Goal: Transaction & Acquisition: Purchase product/service

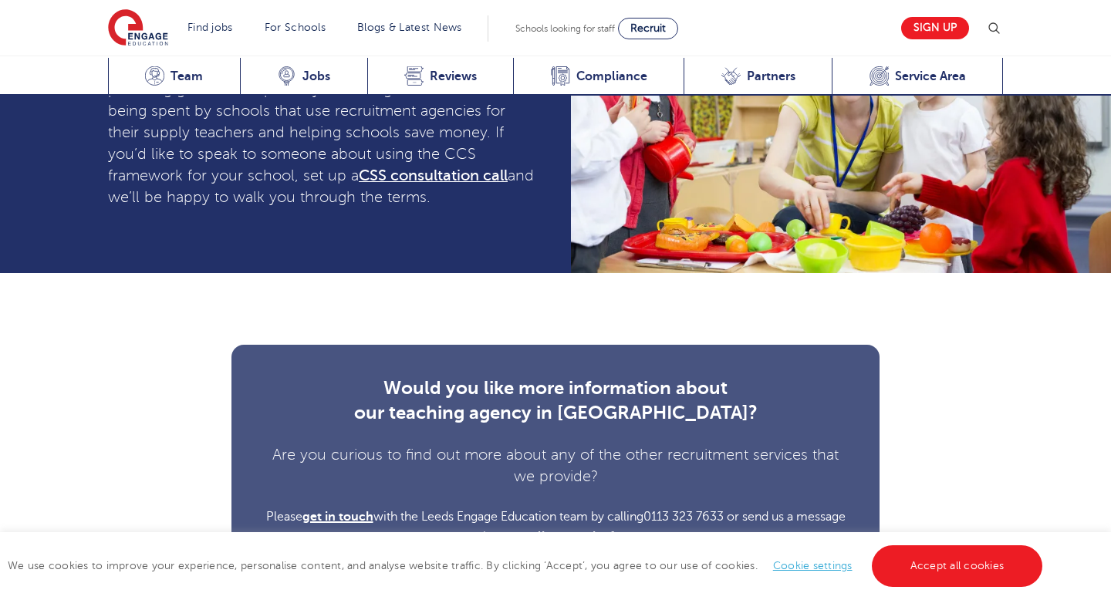
scroll to position [4188, 0]
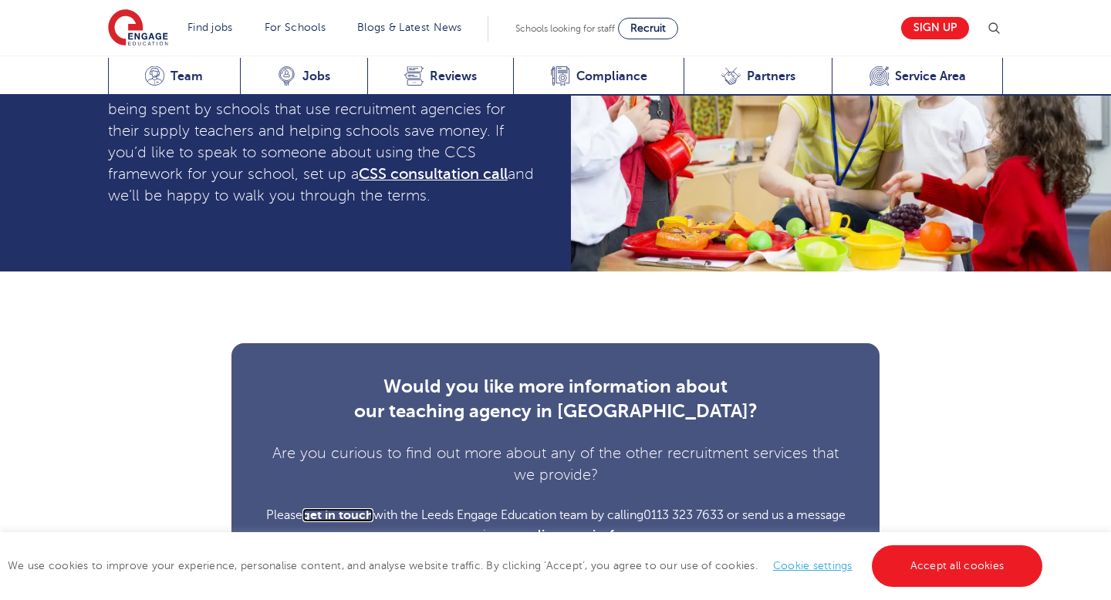
click at [360, 508] on span "get in touch" at bounding box center [337, 515] width 71 height 14
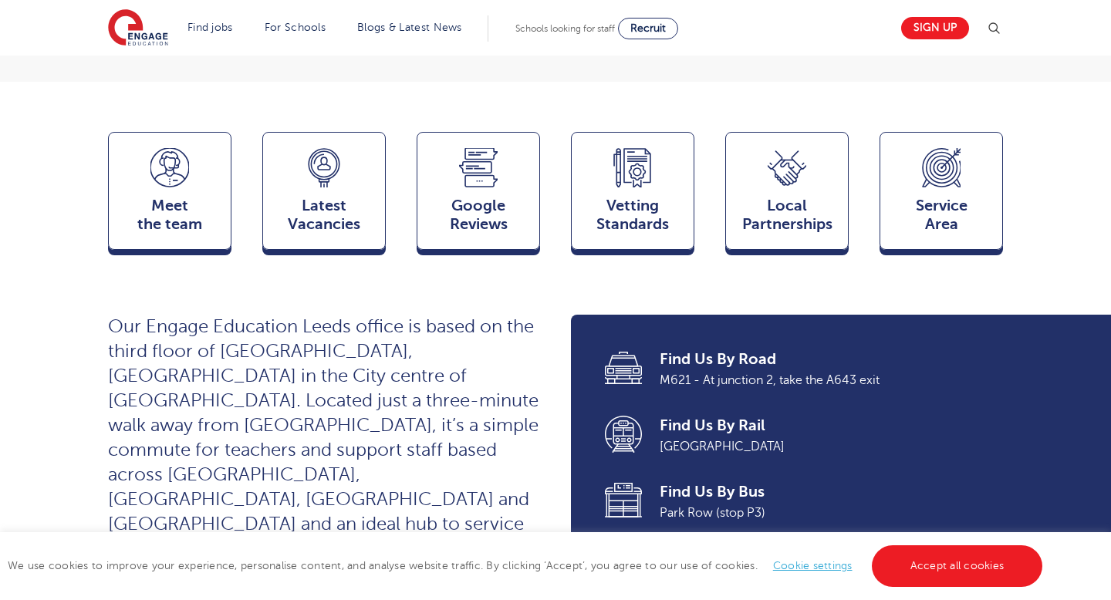
scroll to position [352, 0]
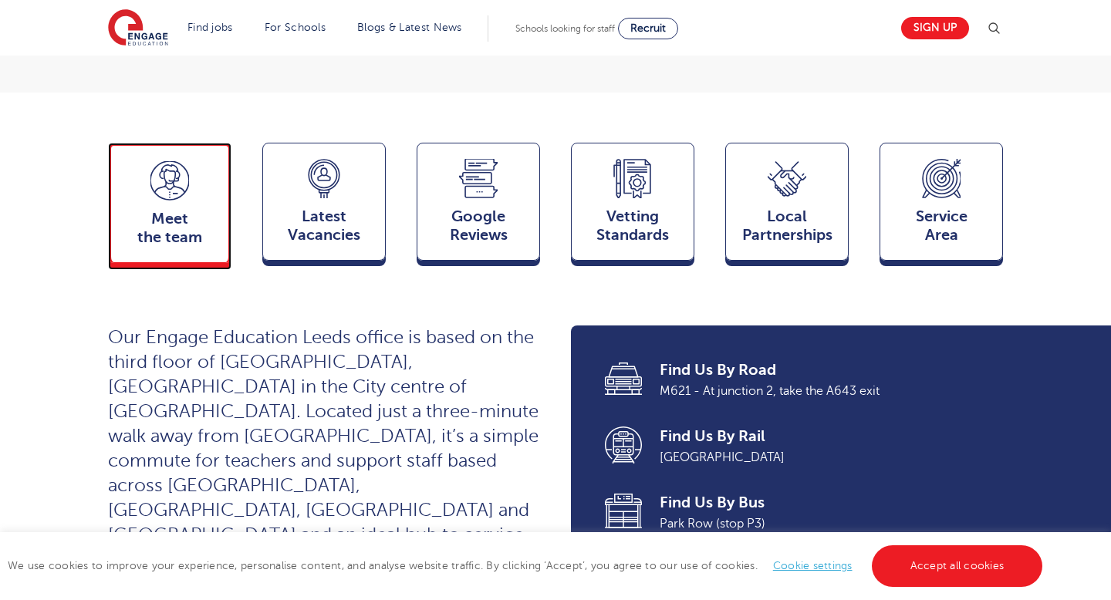
click at [166, 210] on span "Meet the team" at bounding box center [170, 228] width 102 height 37
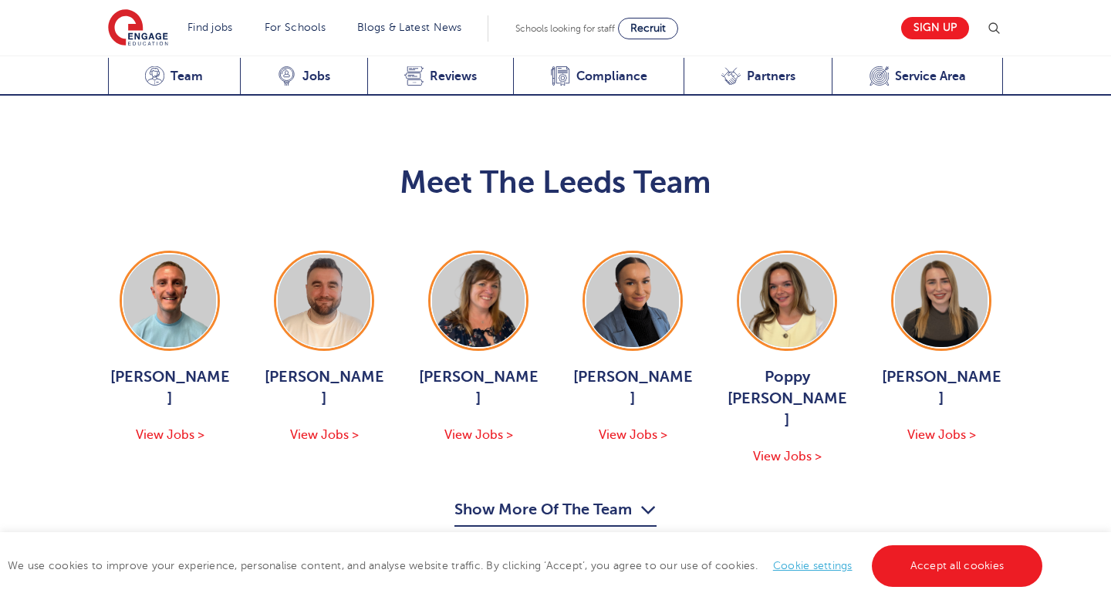
scroll to position [1737, 0]
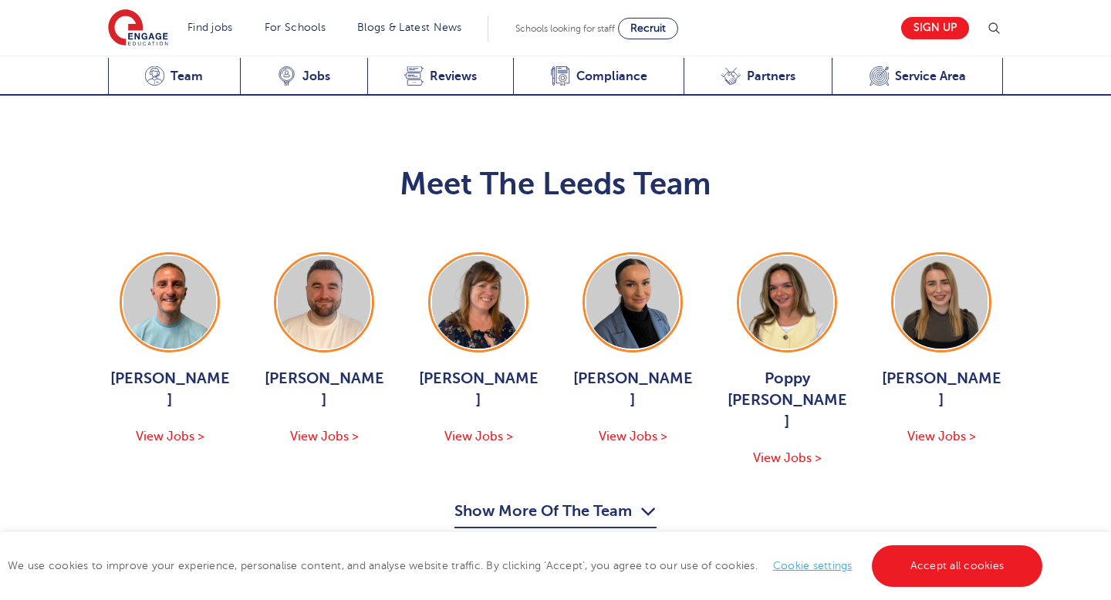
click at [573, 499] on button "Show More Of The Team" at bounding box center [555, 513] width 202 height 29
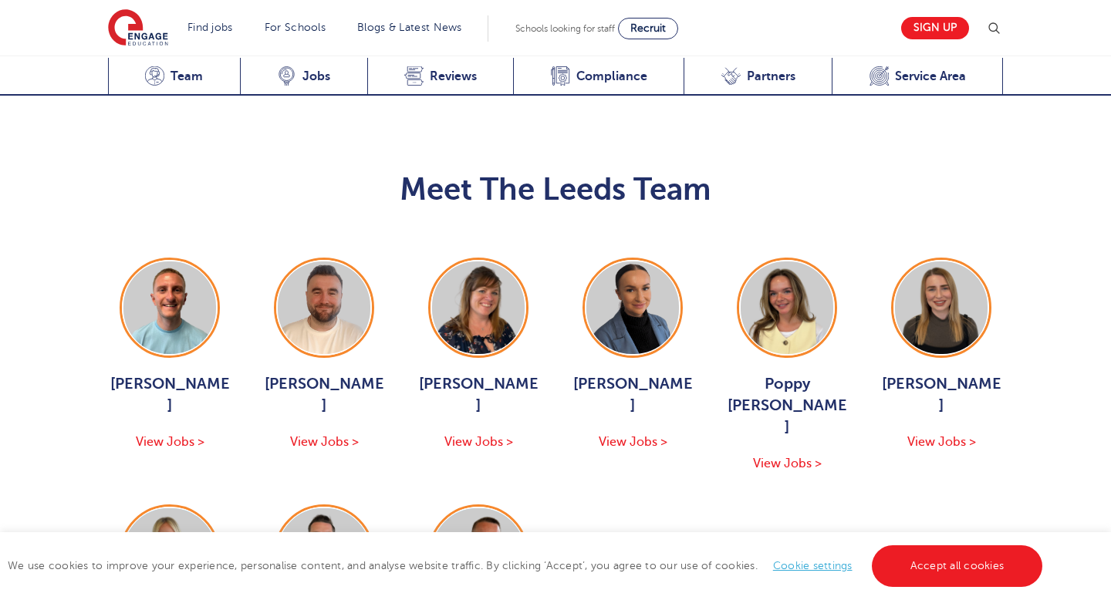
scroll to position [1728, 0]
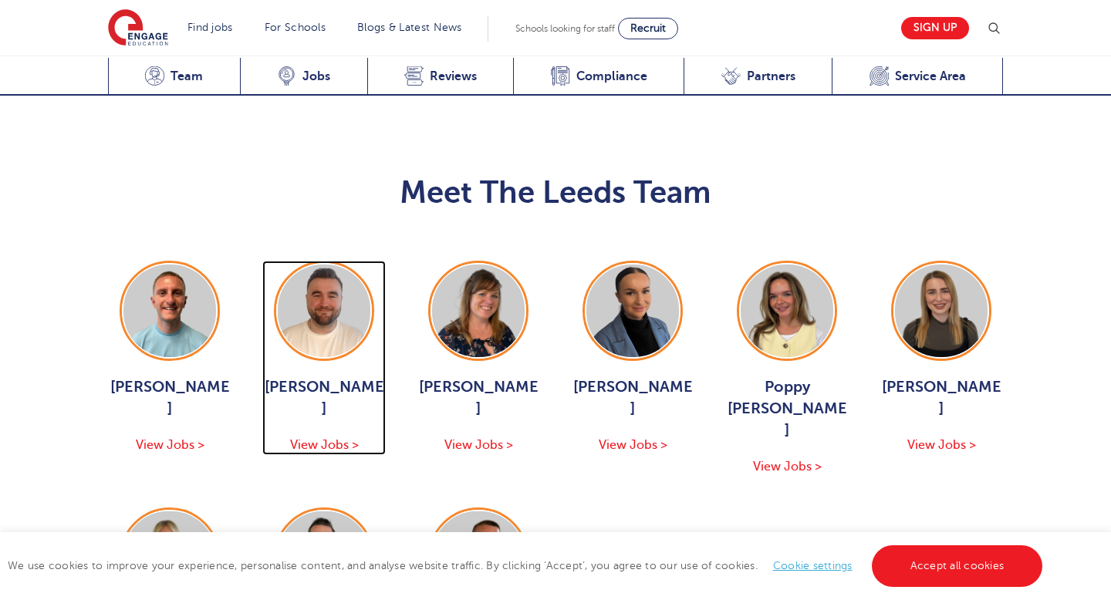
click at [319, 438] on span "View Jobs >" at bounding box center [324, 445] width 69 height 14
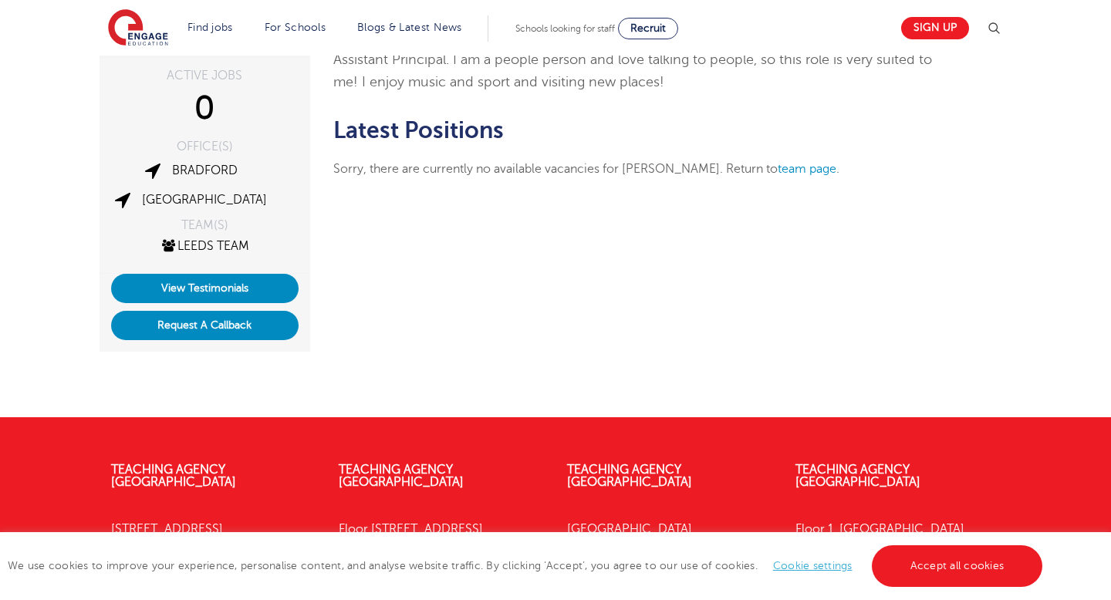
scroll to position [276, 0]
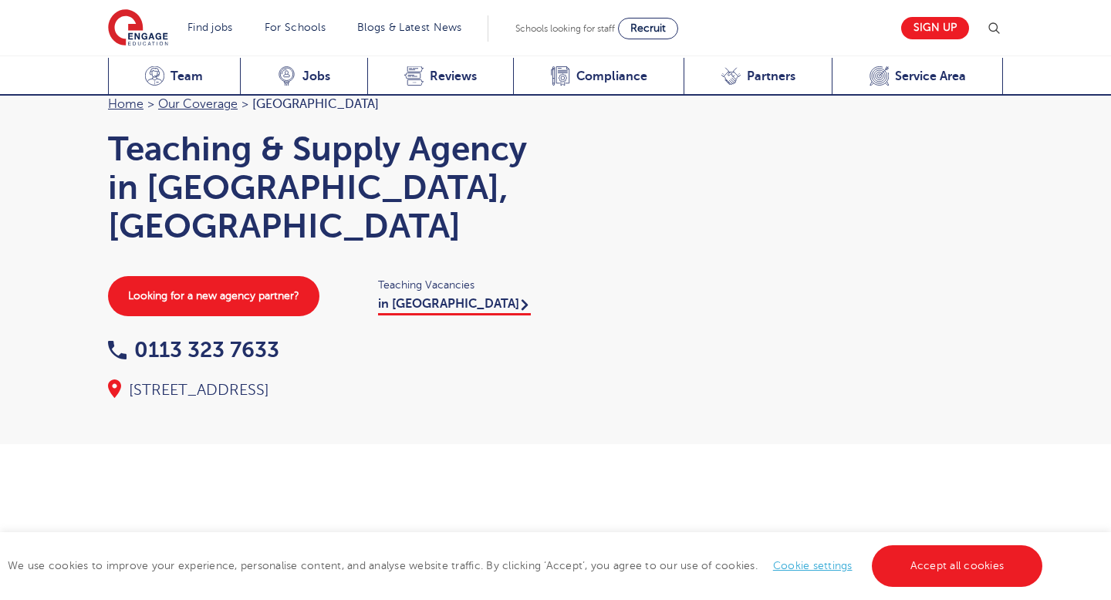
scroll to position [1728, 0]
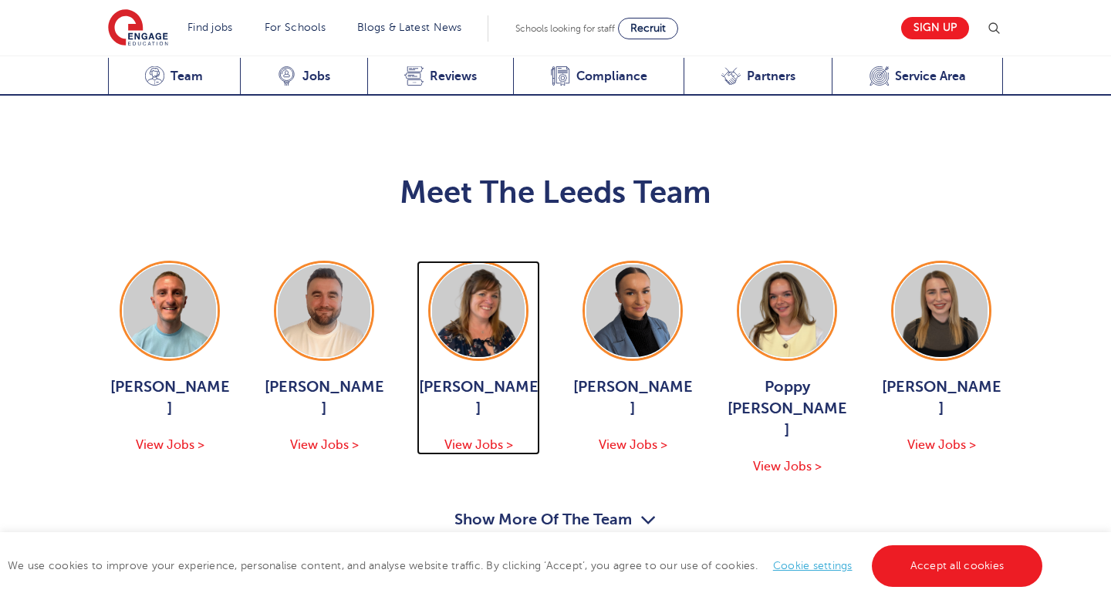
click at [484, 265] on img at bounding box center [478, 311] width 93 height 93
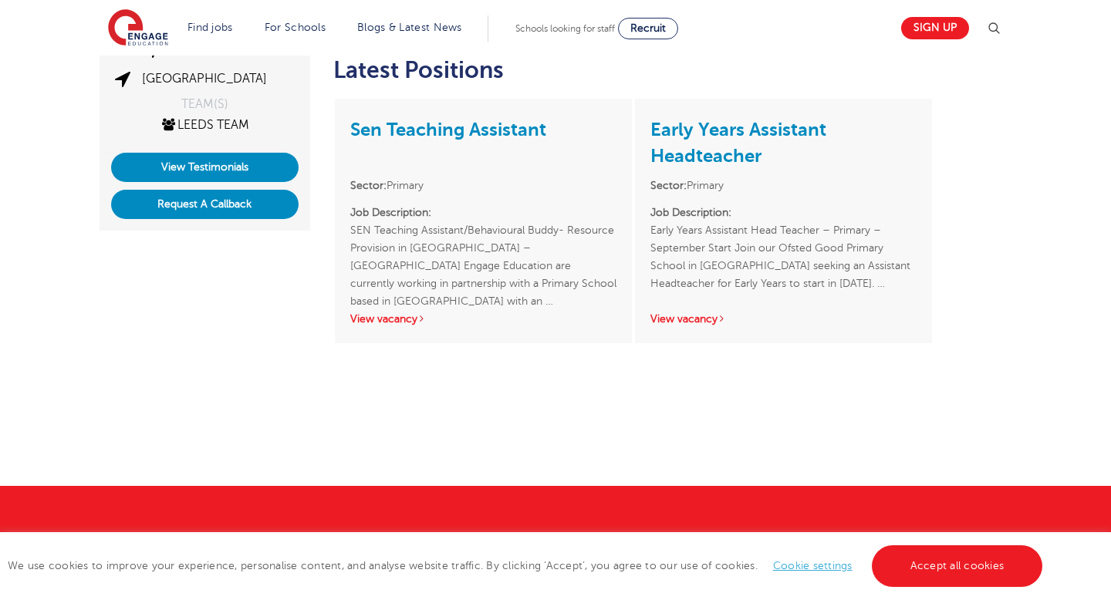
scroll to position [400, 0]
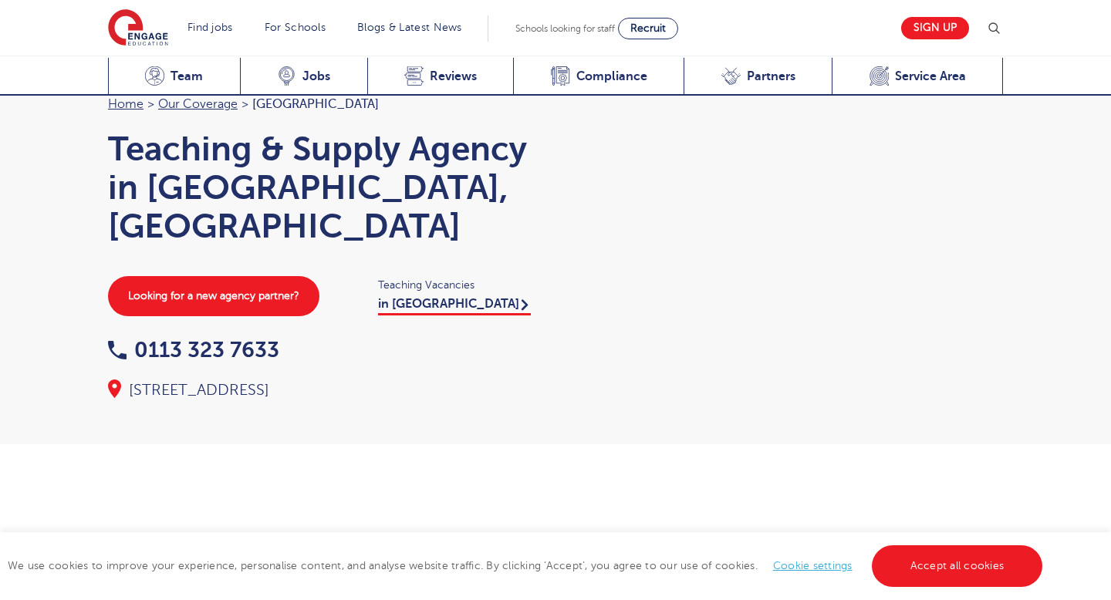
scroll to position [1728, 0]
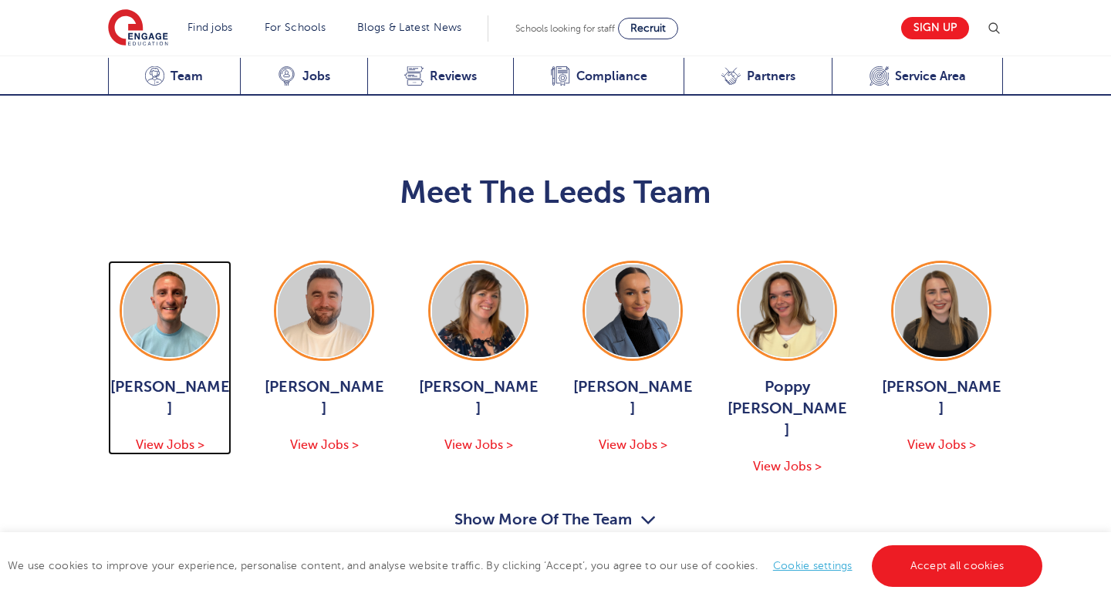
click at [146, 265] on img at bounding box center [169, 311] width 93 height 93
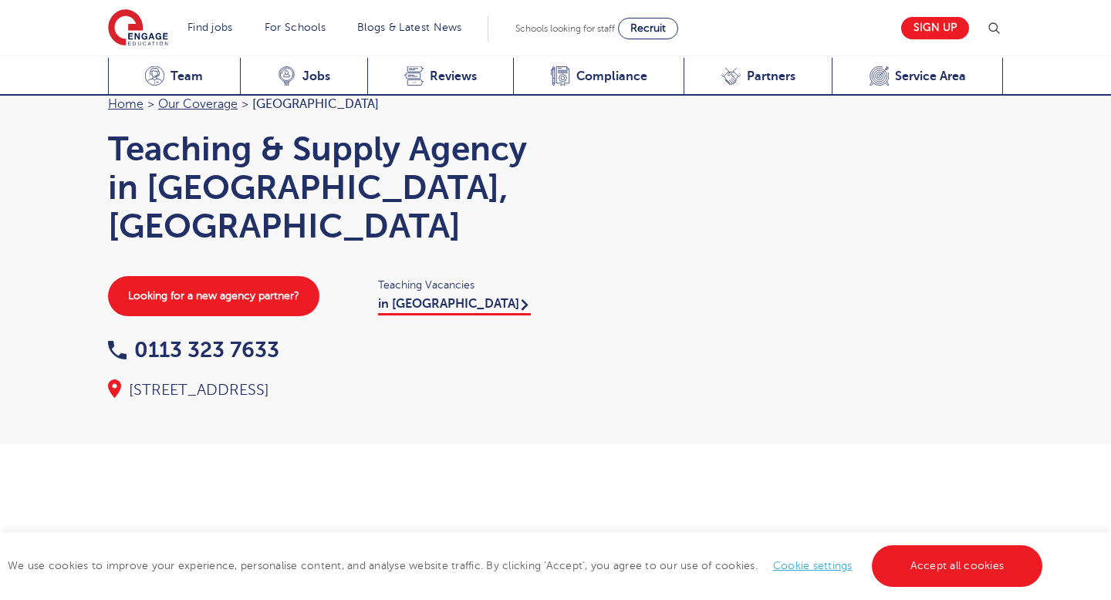
scroll to position [1728, 0]
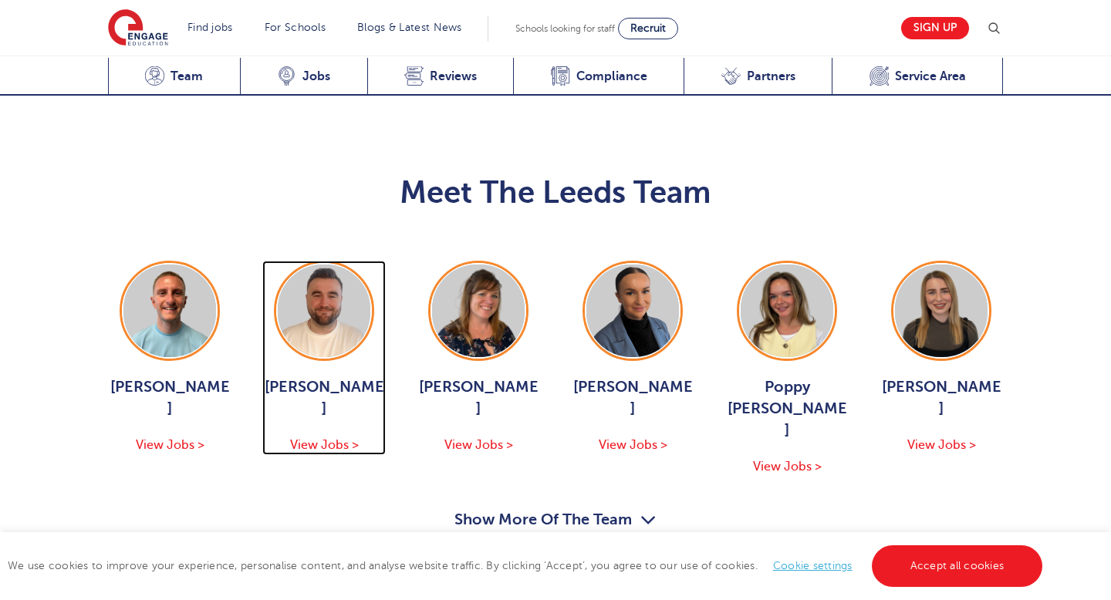
click at [340, 265] on img at bounding box center [324, 311] width 93 height 93
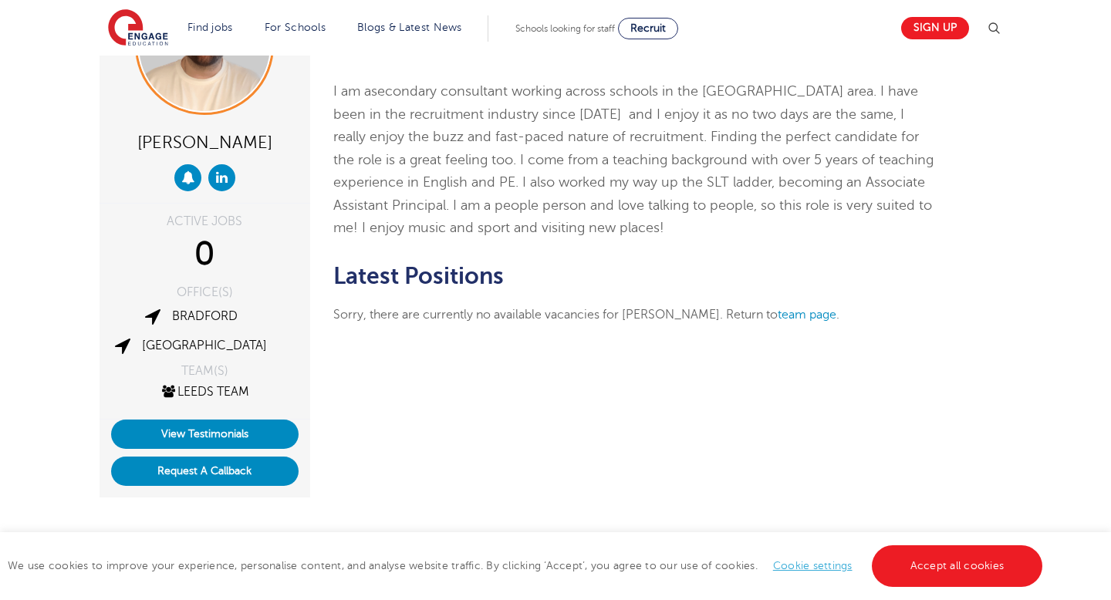
scroll to position [340, 0]
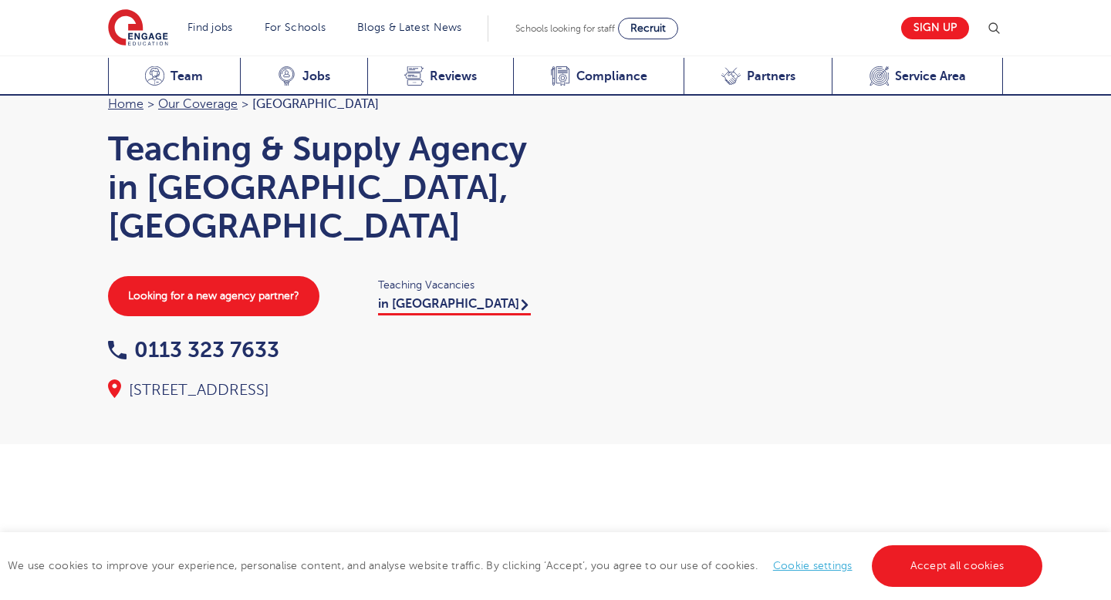
scroll to position [1728, 0]
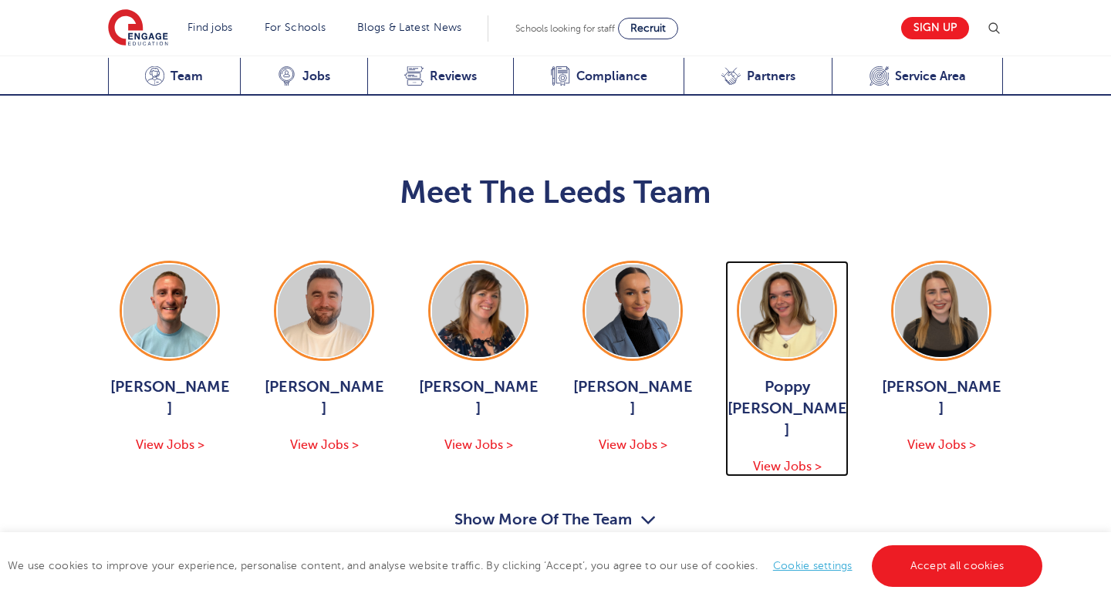
click at [796, 265] on img at bounding box center [787, 311] width 93 height 93
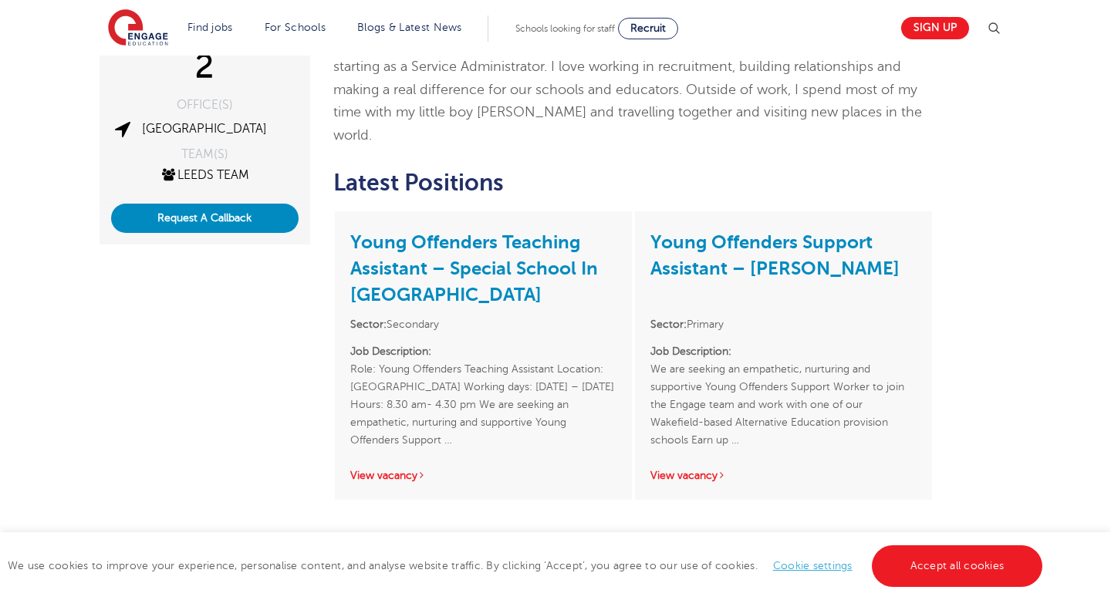
scroll to position [379, 0]
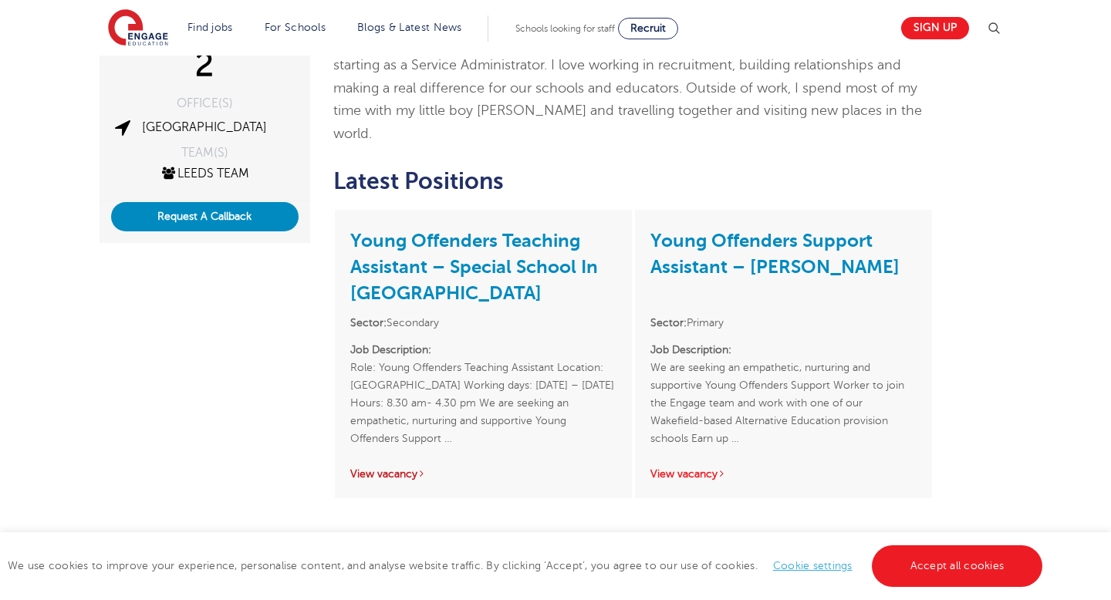
click at [365, 468] on link "View vacancy" at bounding box center [388, 474] width 76 height 12
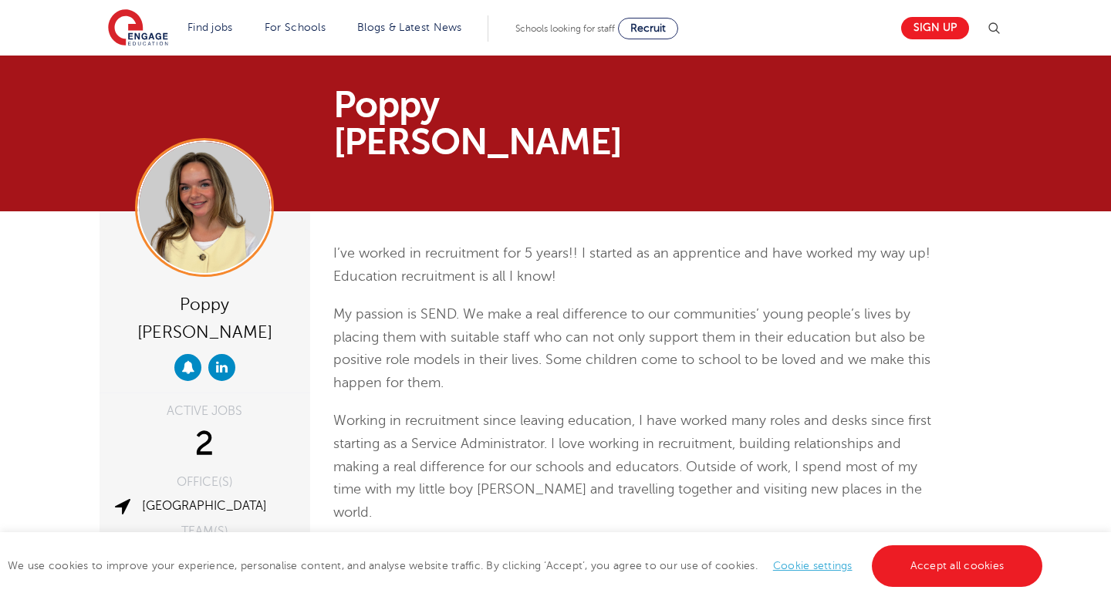
scroll to position [377, 0]
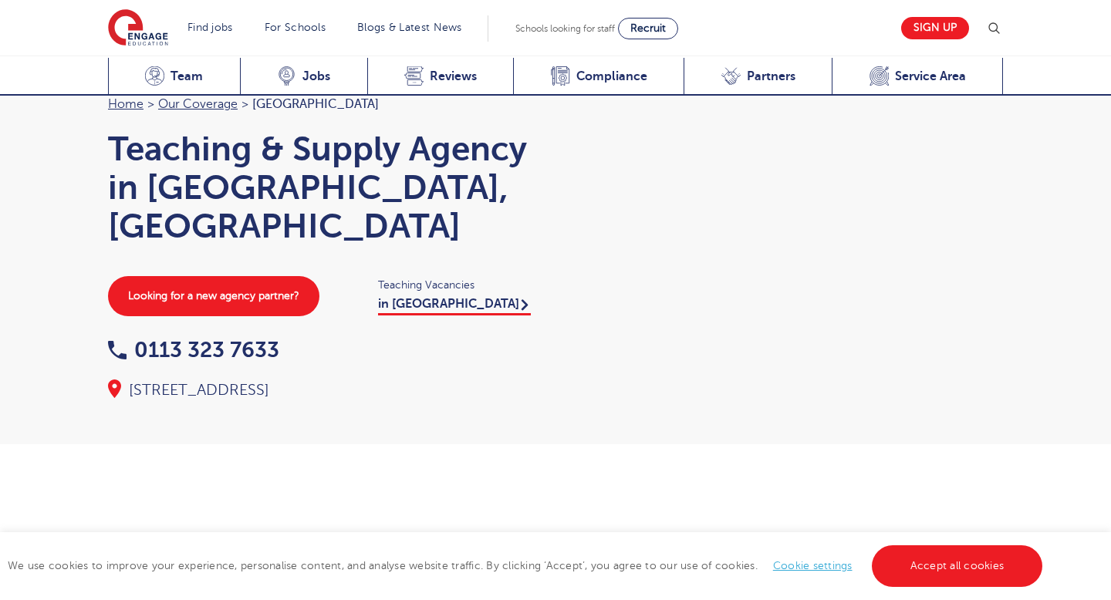
scroll to position [1728, 0]
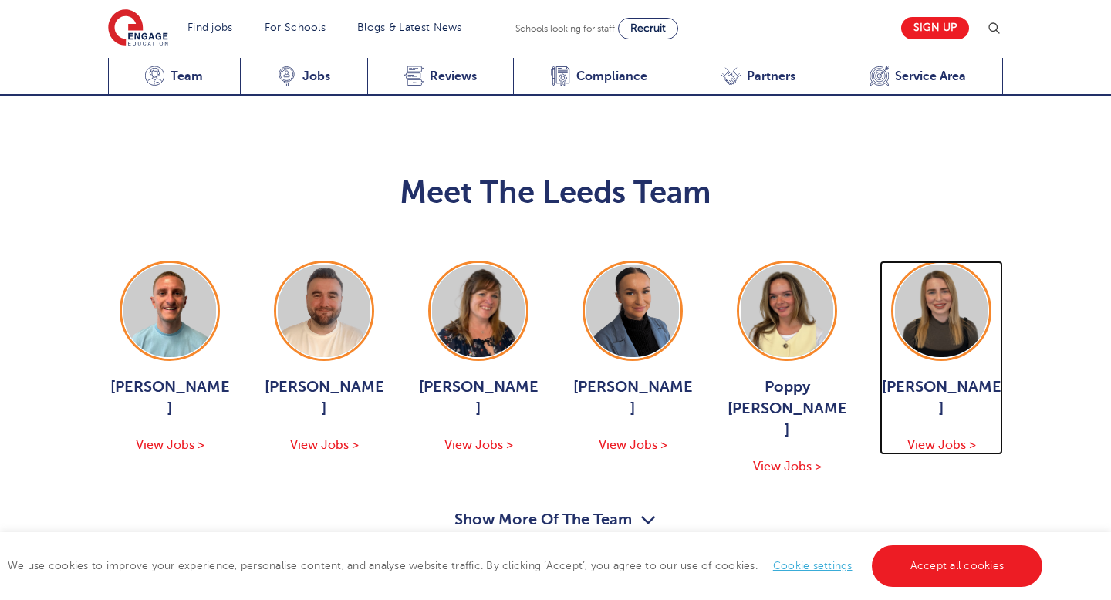
click at [946, 265] on img at bounding box center [941, 311] width 93 height 93
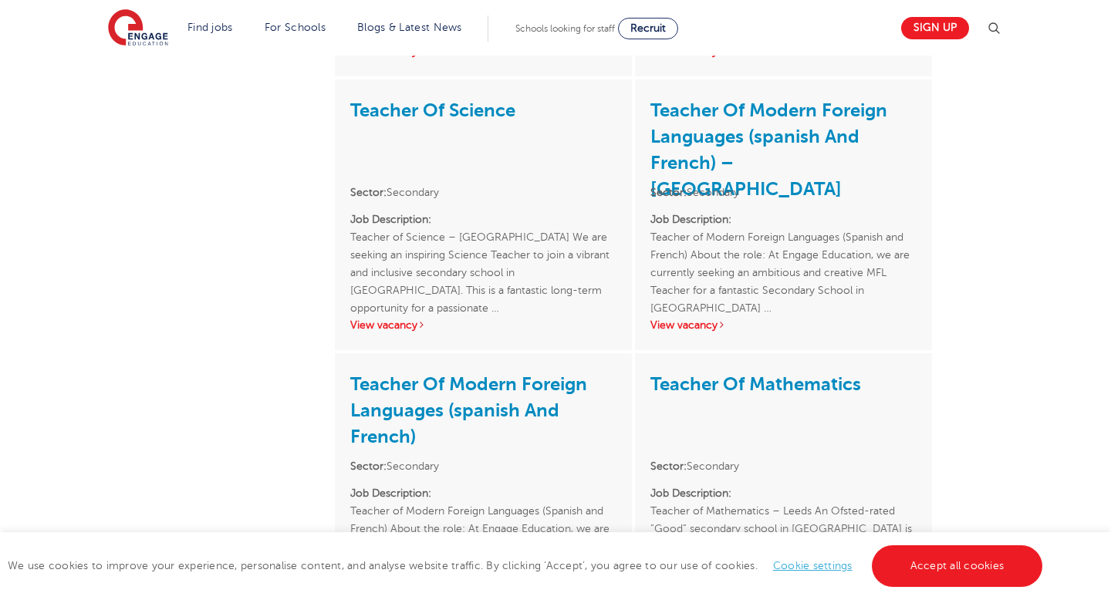
scroll to position [579, 0]
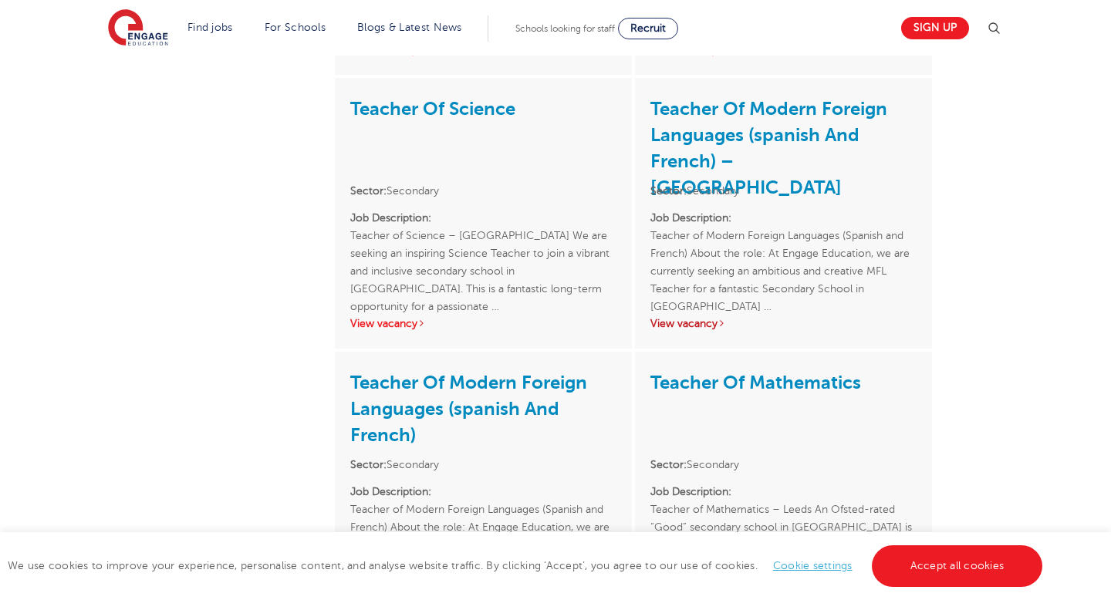
click at [703, 321] on link "View vacancy" at bounding box center [688, 324] width 76 height 12
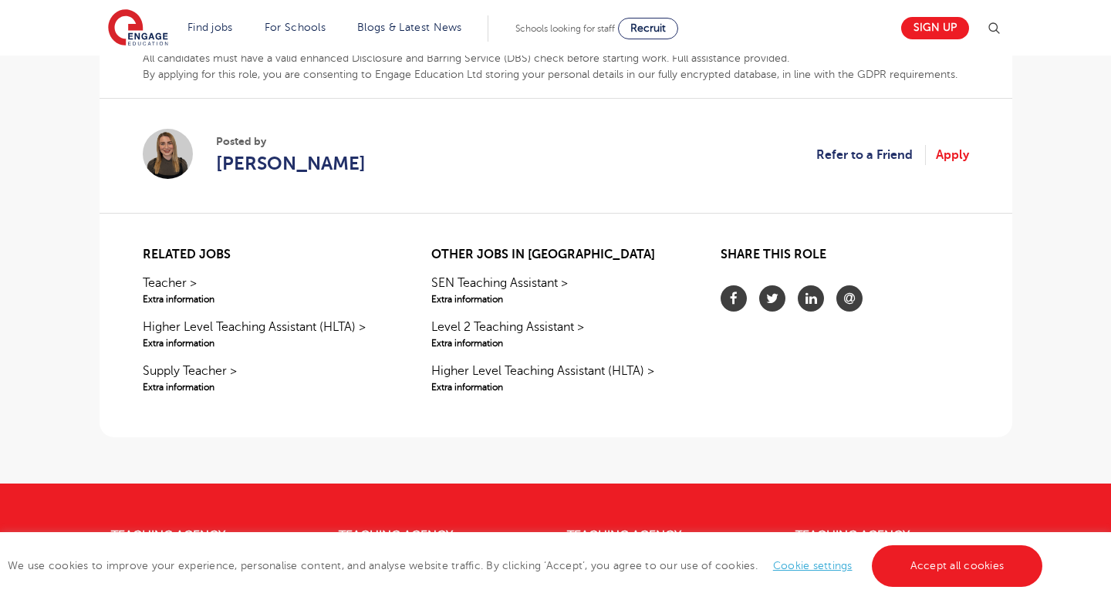
scroll to position [929, 0]
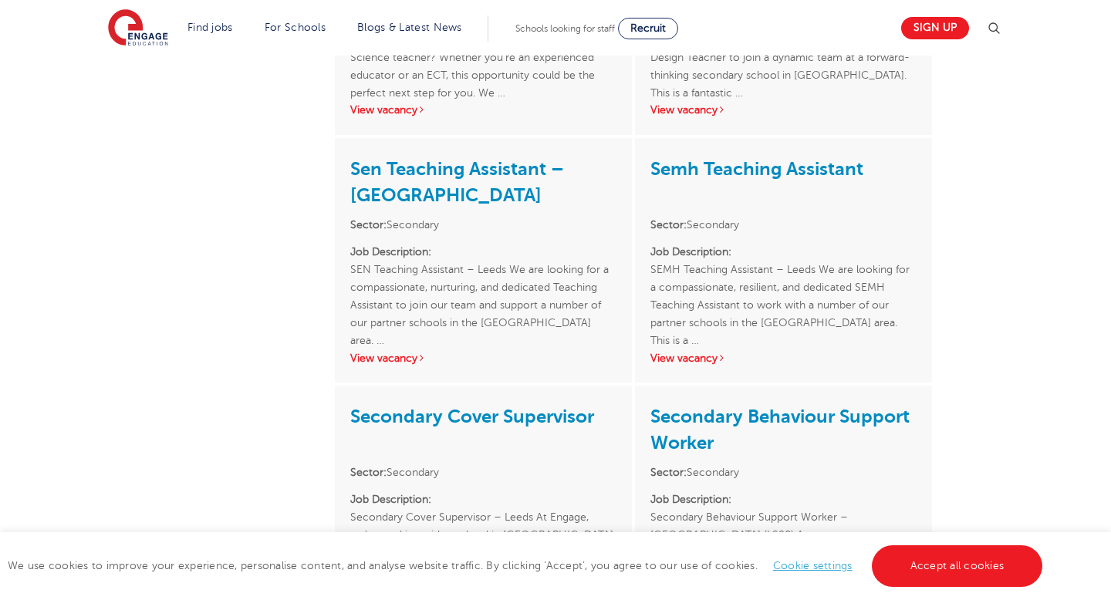
scroll to position [1356, 0]
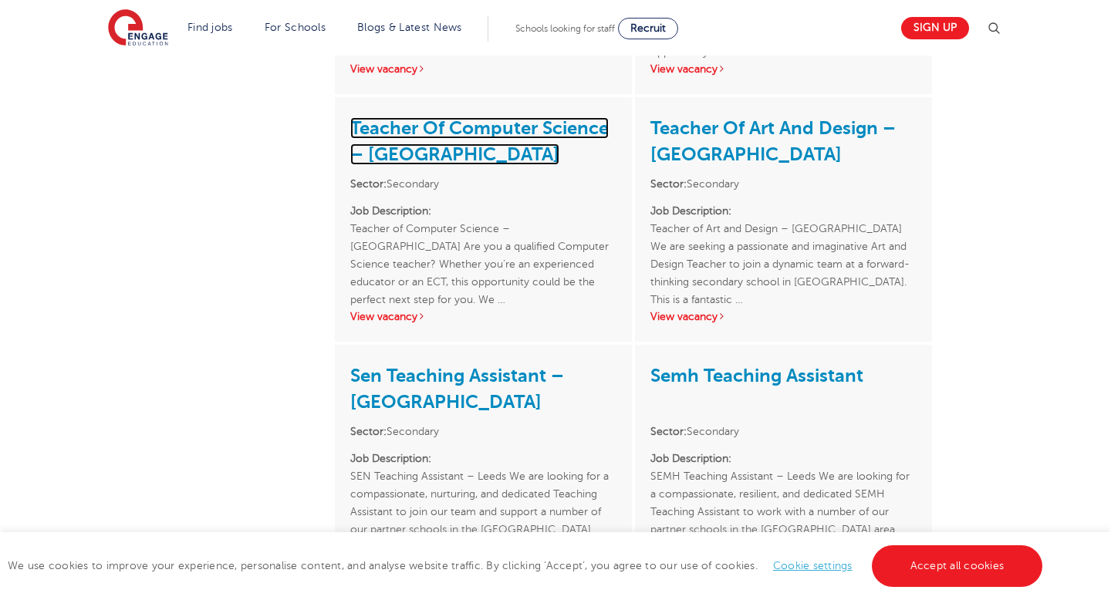
click at [427, 136] on link "Teacher Of Computer Science – Leeds" at bounding box center [479, 141] width 258 height 48
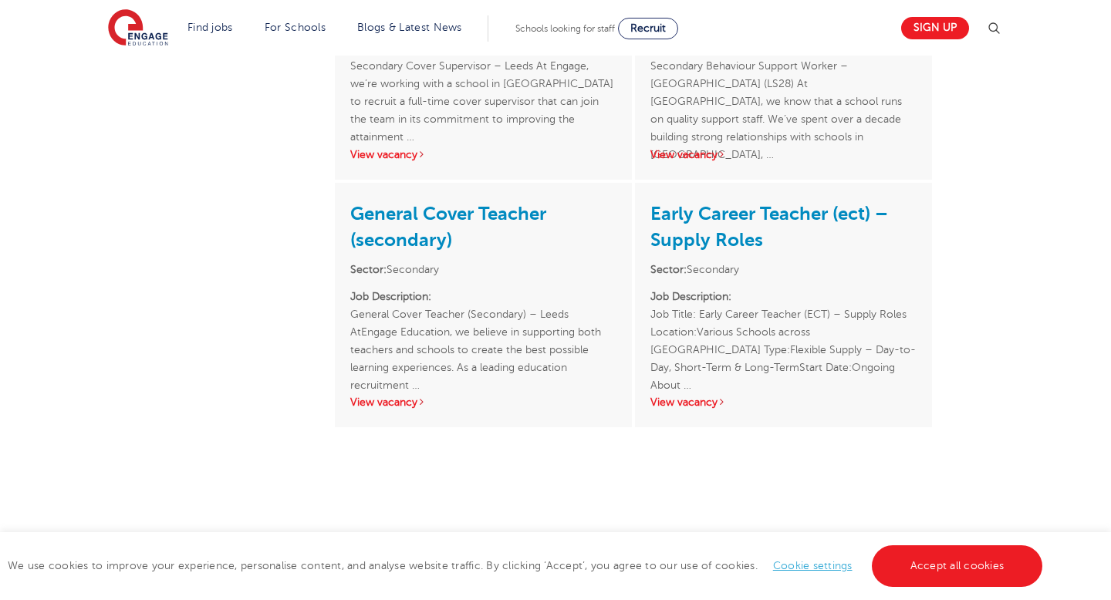
scroll to position [2020, 0]
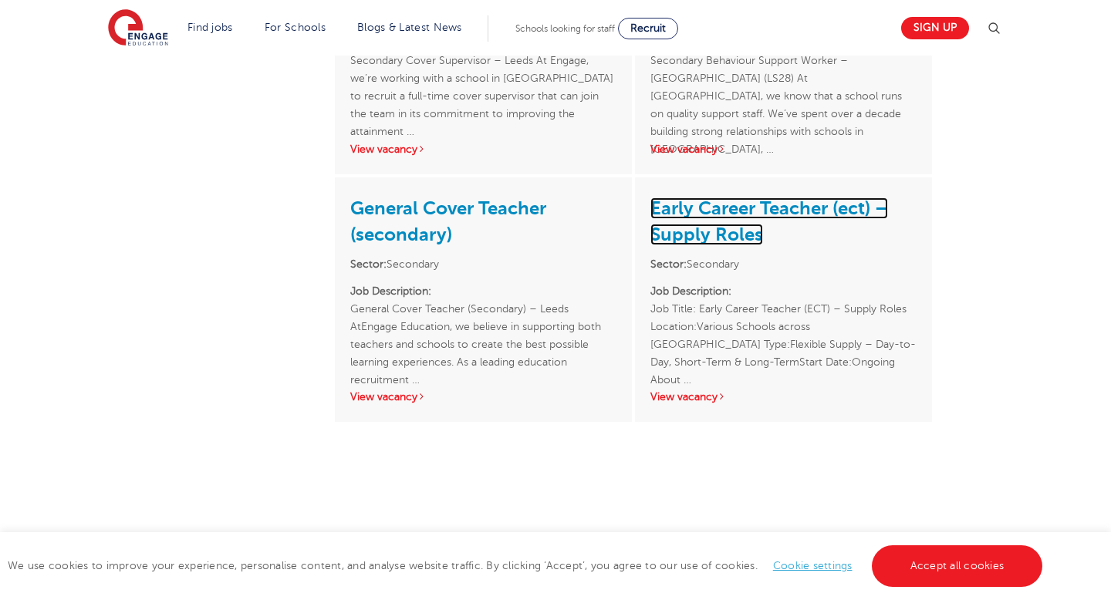
click at [711, 218] on link "Early Career Teacher (ect) – Supply Roles" at bounding box center [769, 222] width 238 height 48
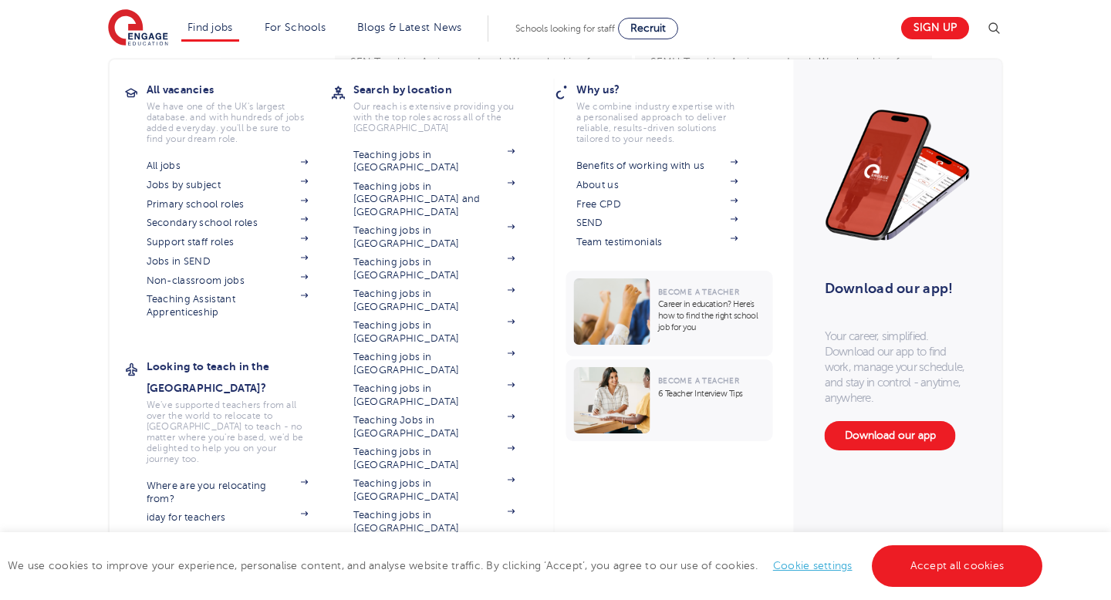
scroll to position [1771, 0]
